Goal: Contribute content: Contribute content

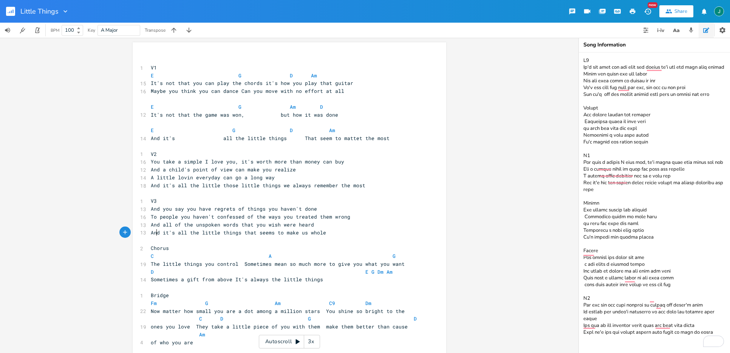
scroll to position [0, 2]
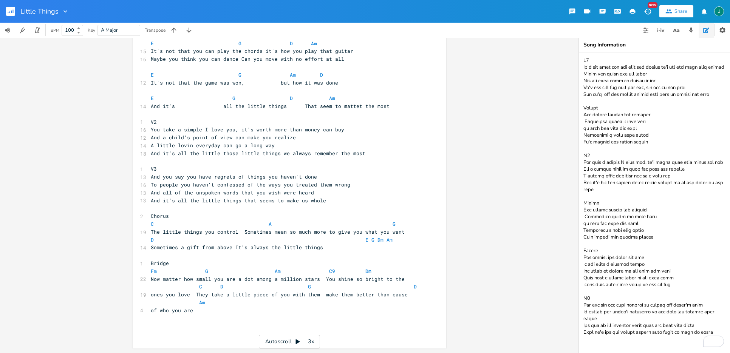
click at [606, 172] on textarea "To enrich screen reader interactions, please activate Accessibility in Grammarl…" at bounding box center [654, 203] width 151 height 301
click at [609, 173] on textarea "To enrich screen reader interactions, please activate Accessibility in Grammarl…" at bounding box center [654, 203] width 151 height 301
click at [610, 166] on textarea "To enrich screen reader interactions, please activate Accessibility in Grammarl…" at bounding box center [654, 203] width 151 height 301
click at [609, 167] on textarea "To enrich screen reader interactions, please activate Accessibility in Grammarl…" at bounding box center [654, 203] width 151 height 301
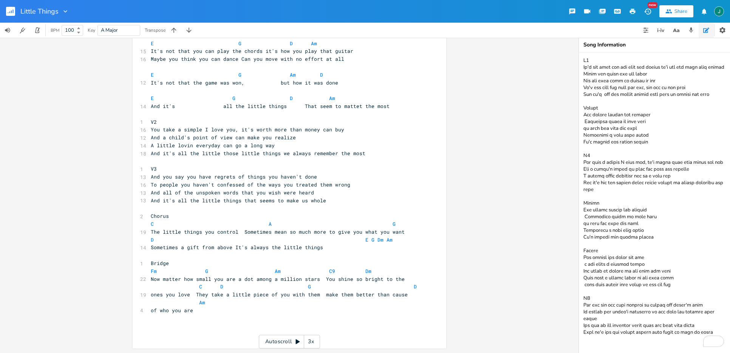
drag, startPoint x: 584, startPoint y: 59, endPoint x: 697, endPoint y: 278, distance: 246.2
click at [697, 278] on textarea "To enrich screen reader interactions, please activate Accessibility in Grammarl…" at bounding box center [654, 203] width 151 height 301
type textarea "V1 It's not that you can play the chords it's how you play that guitar Maybe yo…"
click at [634, 228] on textarea "To enrich screen reader interactions, please activate Accessibility in Grammarl…" at bounding box center [654, 203] width 151 height 301
drag, startPoint x: 585, startPoint y: 199, endPoint x: 648, endPoint y: 231, distance: 71.0
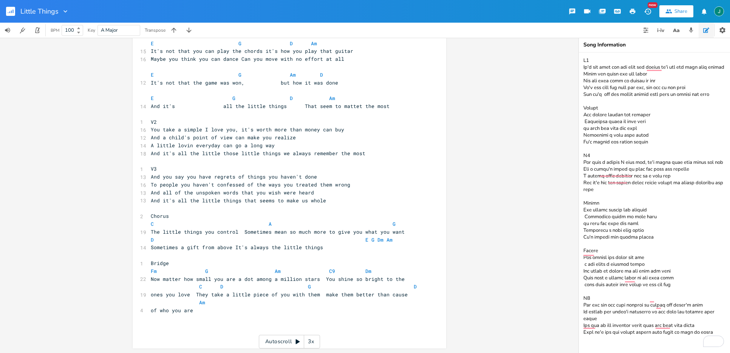
click at [648, 231] on textarea "To enrich screen reader interactions, please activate Accessibility in Grammarl…" at bounding box center [654, 203] width 151 height 301
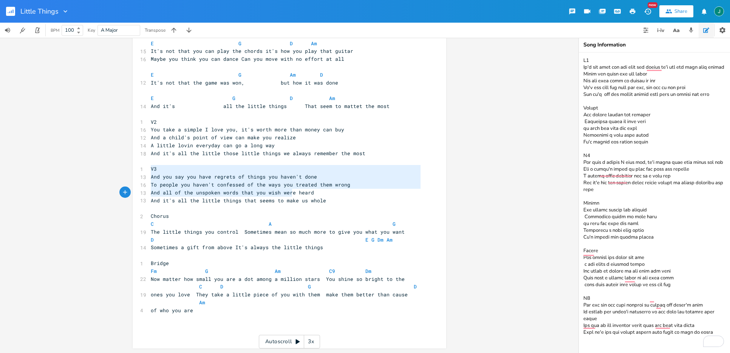
type textarea "V3 And you say you have regrets of things you haven't done To people you haven'…"
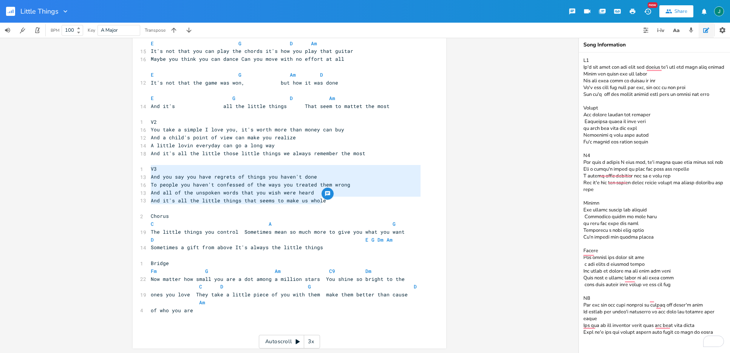
drag, startPoint x: 149, startPoint y: 168, endPoint x: 331, endPoint y: 204, distance: 186.1
click at [331, 204] on div "​ 1 V1 E G D Am 15 It's not that you can play the chords it's how you play that…" at bounding box center [285, 181] width 273 height 314
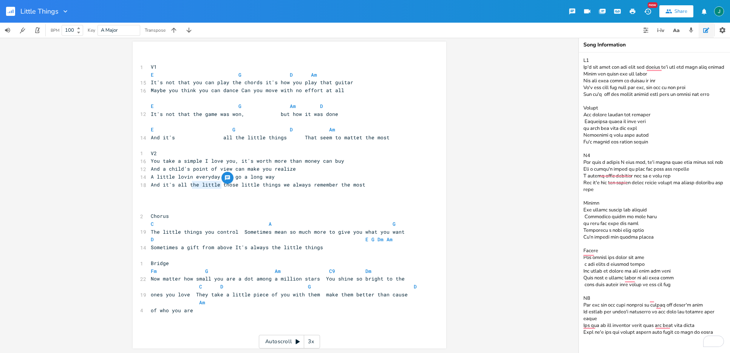
type textarea "the little"
drag, startPoint x: 219, startPoint y: 186, endPoint x: 183, endPoint y: 207, distance: 41.7
click at [187, 186] on span "And it's all the little those little things we always remember the most" at bounding box center [258, 184] width 215 height 7
click at [626, 188] on textarea "To enrich screen reader interactions, please activate Accessibility in Grammarl…" at bounding box center [654, 203] width 151 height 301
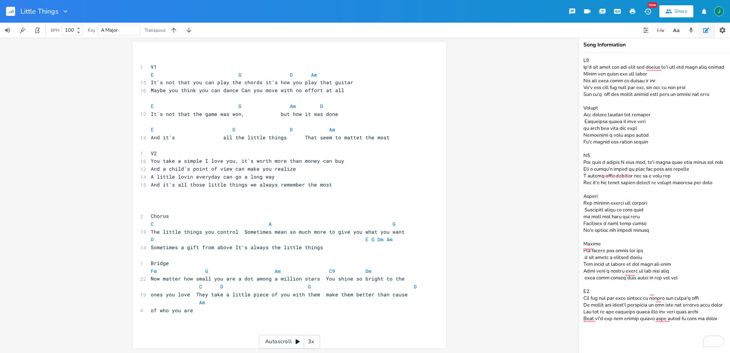
drag, startPoint x: 584, startPoint y: 285, endPoint x: 664, endPoint y: 327, distance: 89.8
click at [664, 327] on textarea "To enrich screen reader interactions, please activate Accessibility in Grammarl…" at bounding box center [654, 203] width 151 height 301
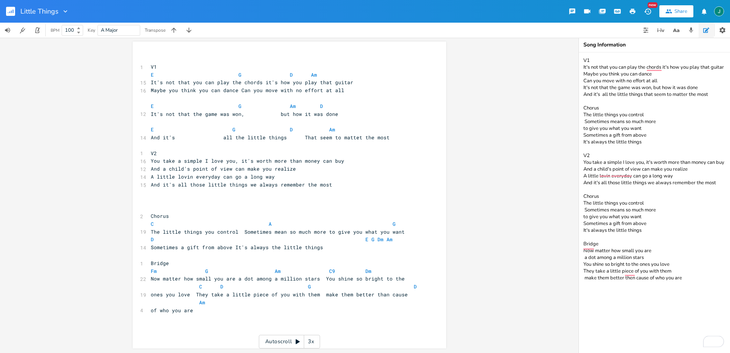
drag, startPoint x: 584, startPoint y: 193, endPoint x: 653, endPoint y: 224, distance: 76.1
click at [653, 224] on textarea "V1 It's not that you can play the chords it's how you play that guitar Maybe yo…" at bounding box center [654, 203] width 151 height 301
click at [622, 285] on textarea "V1 It's not that you can play the chords it's how you play that guitar Maybe yo…" at bounding box center [654, 203] width 151 height 301
paste textarea "Chorus The little things you control Sometimes means so much more to give you w…"
click at [156, 279] on span "Now matter how small you are a dot among a million stars You shine so bright to…" at bounding box center [278, 279] width 254 height 7
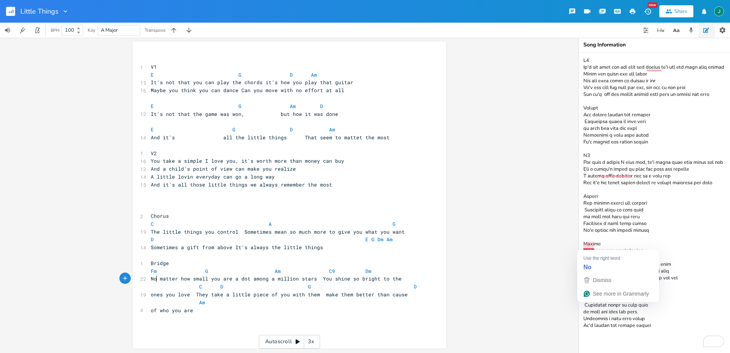
click at [593, 246] on textarea "To enrich screen reader interactions, please activate Accessibility in Grammarl…" at bounding box center [654, 203] width 151 height 301
click at [629, 273] on textarea "To enrich screen reader interactions, please activate Accessibility in Grammarl…" at bounding box center [654, 203] width 151 height 301
type textarea "V1 It's not that you can play the chords, it's how you play that guitar Maybe y…"
drag, startPoint x: 584, startPoint y: 60, endPoint x: 679, endPoint y: 320, distance: 276.5
click at [680, 320] on textarea "To enrich screen reader interactions, please activate Accessibility in Grammarl…" at bounding box center [654, 203] width 151 height 301
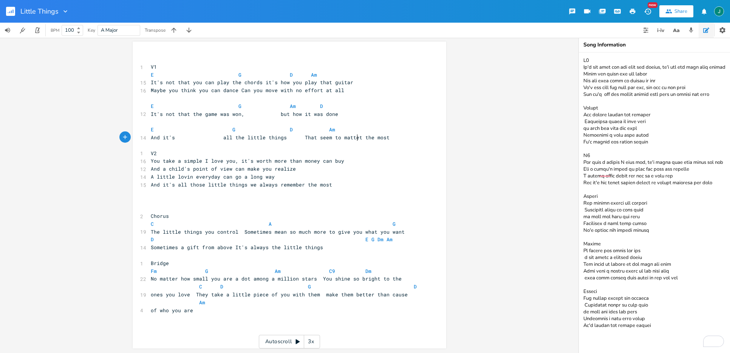
click at [354, 138] on span "And it's all the little things That seem to mattet the most" at bounding box center [270, 137] width 239 height 7
type textarea "r"
click at [647, 9] on icon "button" at bounding box center [648, 12] width 8 height 8
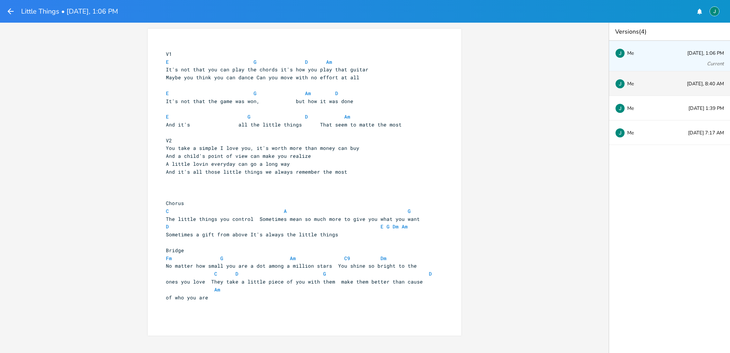
click at [656, 84] on div "Me" at bounding box center [640, 83] width 50 height 5
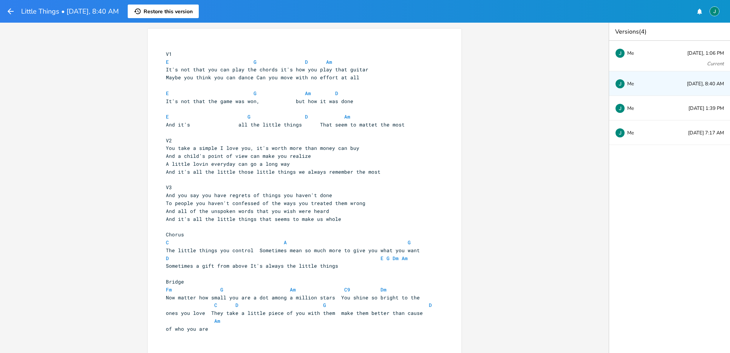
scroll to position [19, 0]
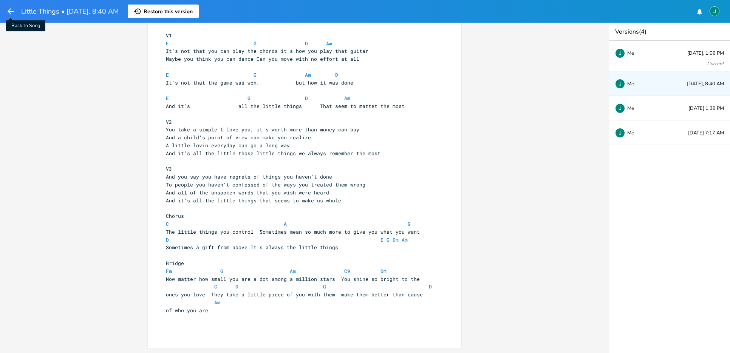
click at [11, 10] on icon "button" at bounding box center [10, 11] width 9 height 9
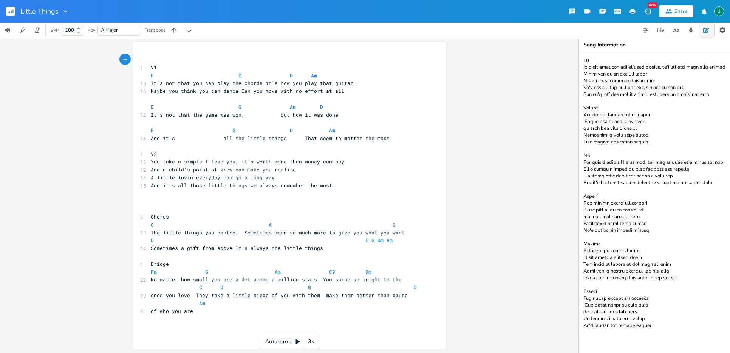
scroll to position [1, 0]
click at [152, 204] on pre "​" at bounding box center [285, 201] width 273 height 8
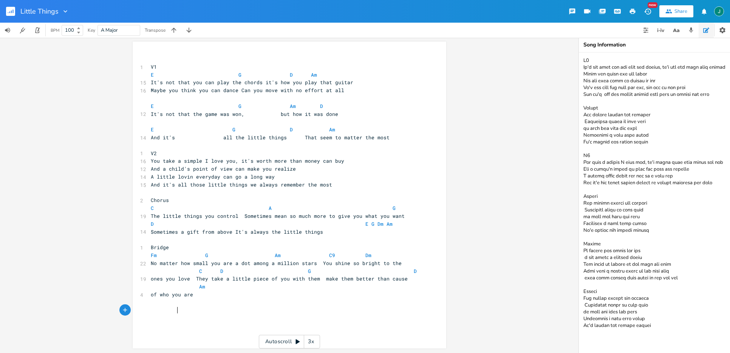
click at [175, 311] on span at bounding box center [176, 310] width 51 height 7
click at [215, 296] on pre "of who you are" at bounding box center [285, 295] width 273 height 8
type textarea "V3"
type textarea "It's holdig"
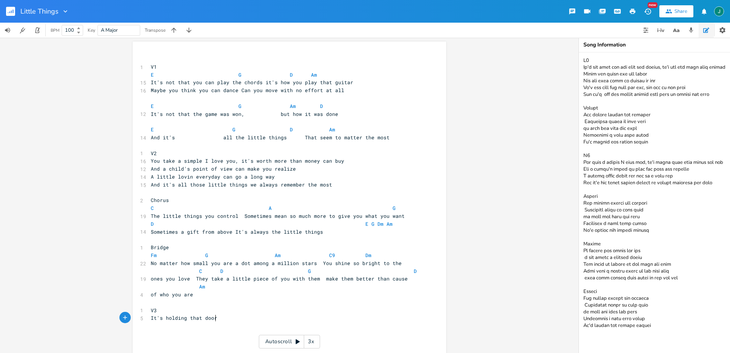
scroll to position [0, 27]
type textarea "ng that door, for someonw"
type textarea "e you didn't expect"
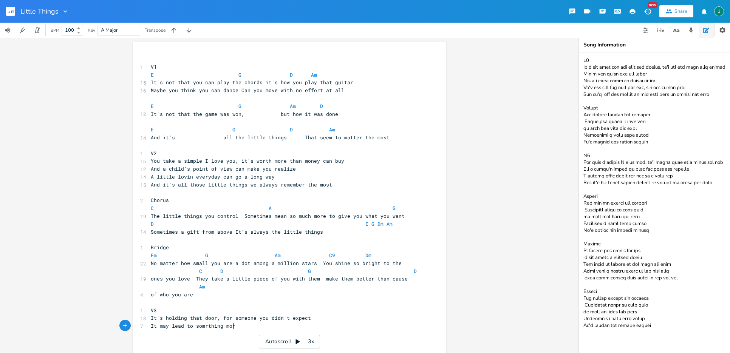
type textarea "It may lead to somrthing more"
click at [205, 327] on span "It may lead to somrthing more" at bounding box center [195, 326] width 88 height 7
type textarea "e"
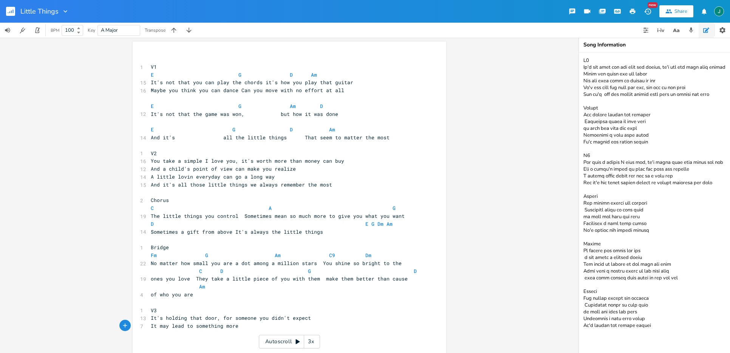
click at [238, 328] on pre "It may lead to something more" at bounding box center [285, 326] width 273 height 8
type textarea ","
drag, startPoint x: 287, startPoint y: 318, endPoint x: 307, endPoint y: 319, distance: 20.0
click at [307, 319] on pre "It's holding that door, for someone you didn't expect" at bounding box center [285, 318] width 273 height 8
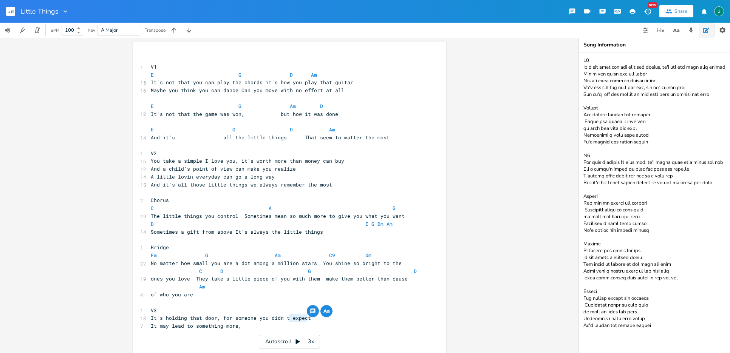
type textarea "expect"
click at [646, 105] on textarea at bounding box center [654, 203] width 151 height 301
click at [241, 326] on pre "It may lead to something more," at bounding box center [285, 326] width 273 height 8
type textarea "from a little respect"
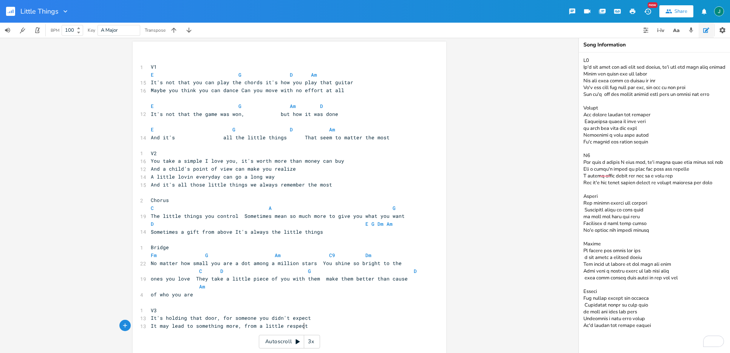
scroll to position [0, 0]
click at [386, 226] on pre "D E G Dm Am" at bounding box center [285, 225] width 273 height 8
drag, startPoint x: 12, startPoint y: 12, endPoint x: 43, endPoint y: 2, distance: 32.8
click at [12, 12] on rect "button" at bounding box center [10, 11] width 9 height 9
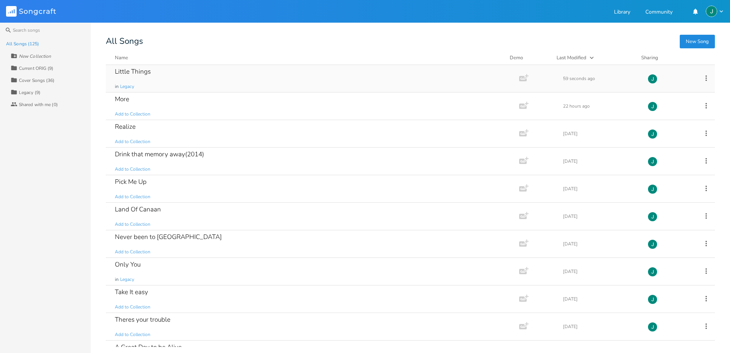
click at [121, 69] on div "Little Things" at bounding box center [133, 71] width 36 height 6
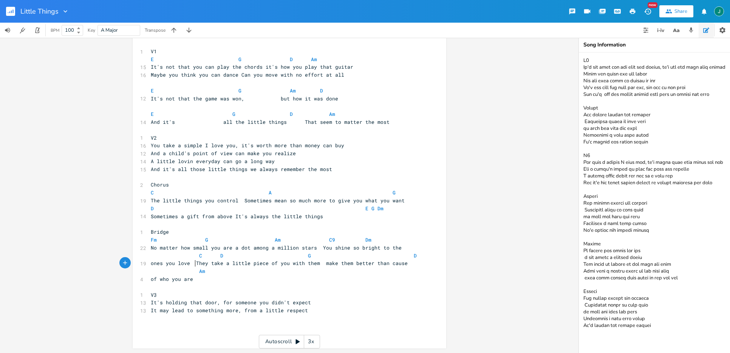
scroll to position [15, 0]
type textarea "They take a little piece of you with them"
drag, startPoint x: 193, startPoint y: 263, endPoint x: 315, endPoint y: 266, distance: 122.5
click at [315, 266] on span "ones you love They take a little piece of you with them make them better than c…" at bounding box center [279, 264] width 257 height 7
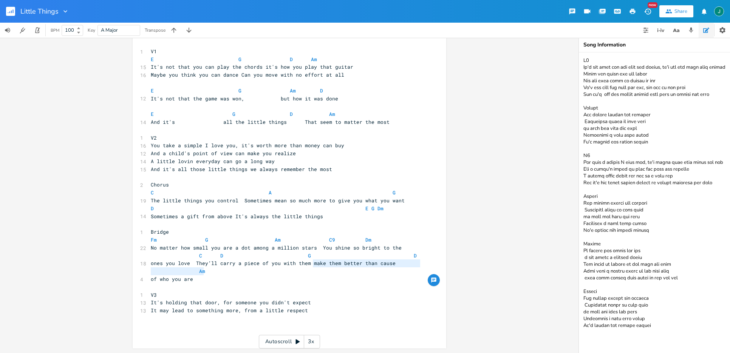
type textarea "ake th"
drag, startPoint x: 309, startPoint y: 263, endPoint x: 316, endPoint y: 265, distance: 7.4
click at [327, 263] on span "ones you love They’ll carry a piece of you with them make them better than cause" at bounding box center [273, 263] width 245 height 7
type textarea "make them better than cause"
drag, startPoint x: 307, startPoint y: 263, endPoint x: 387, endPoint y: 264, distance: 80.1
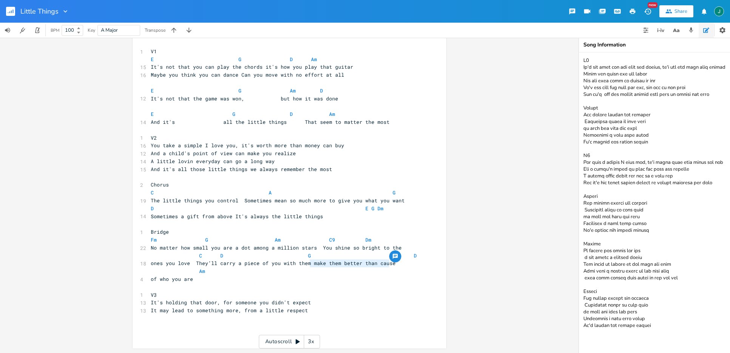
click at [387, 264] on span "ones you love They’ll carry a piece of you with them make them better than cause" at bounding box center [273, 263] width 245 height 7
paste textarea
type textarea "of who you are"
drag, startPoint x: 191, startPoint y: 281, endPoint x: 151, endPoint y: 282, distance: 40.1
click at [149, 280] on pre "of who you are" at bounding box center [285, 280] width 273 height 8
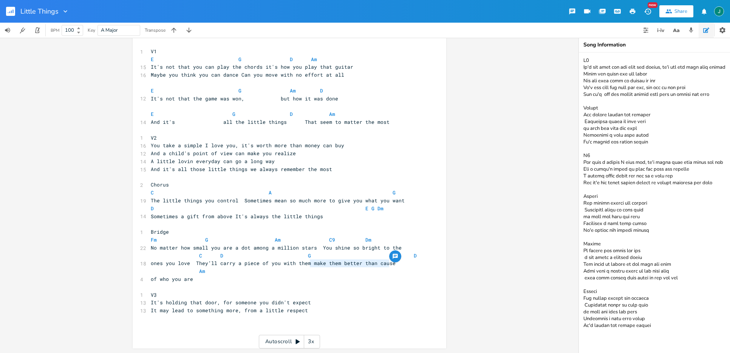
type textarea "They take a little piece of you with them"
drag, startPoint x: 288, startPoint y: 305, endPoint x: 308, endPoint y: 303, distance: 19.7
click at [308, 303] on pre "It's holding that door, for someone you didn't expect" at bounding box center [285, 303] width 273 height 8
type textarea "know"
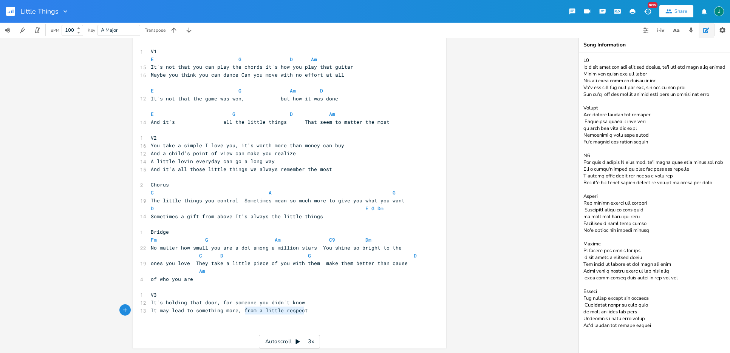
type textarea "from a little respect"
drag, startPoint x: 305, startPoint y: 311, endPoint x: 240, endPoint y: 311, distance: 65.8
click at [240, 312] on pre "It may lead to something more, from a little respect" at bounding box center [285, 311] width 273 height 8
click at [308, 304] on pre "It's holding that door, for someone you didn't know" at bounding box center [285, 304] width 273 height 8
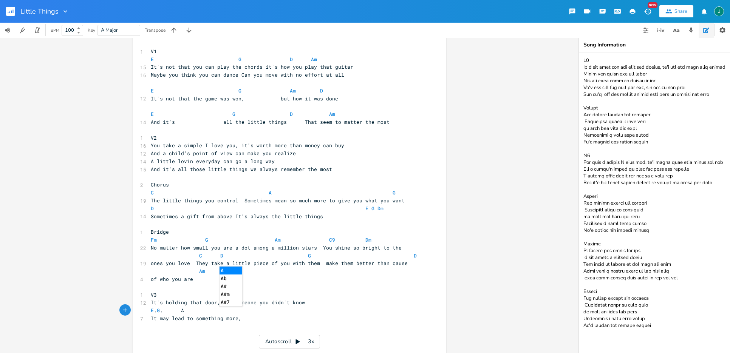
type textarea "E. G. Am"
click at [372, 273] on pre "Am" at bounding box center [285, 272] width 273 height 8
